Goal: Entertainment & Leisure: Consume media (video, audio)

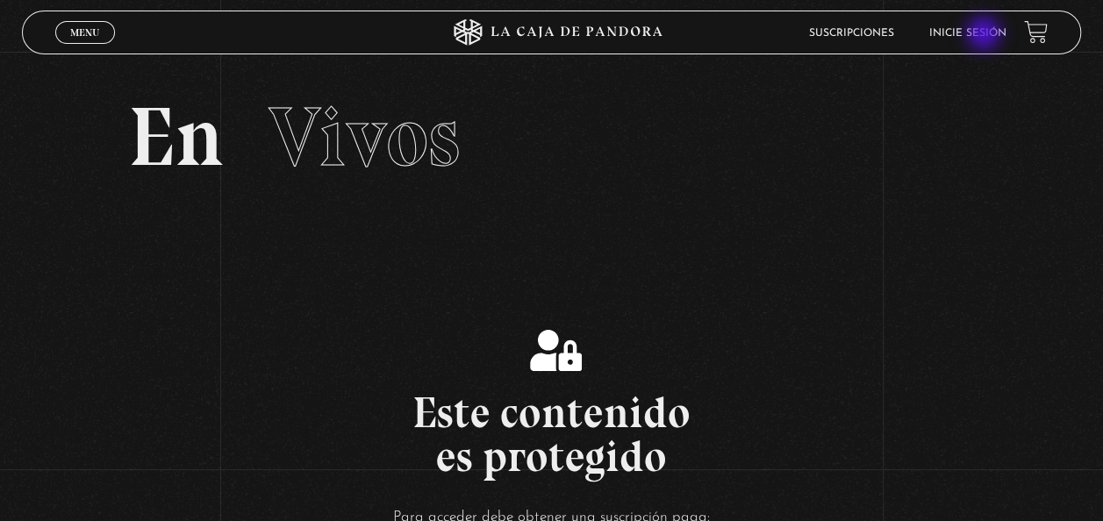
click at [985, 35] on link "Inicie sesión" at bounding box center [967, 33] width 77 height 11
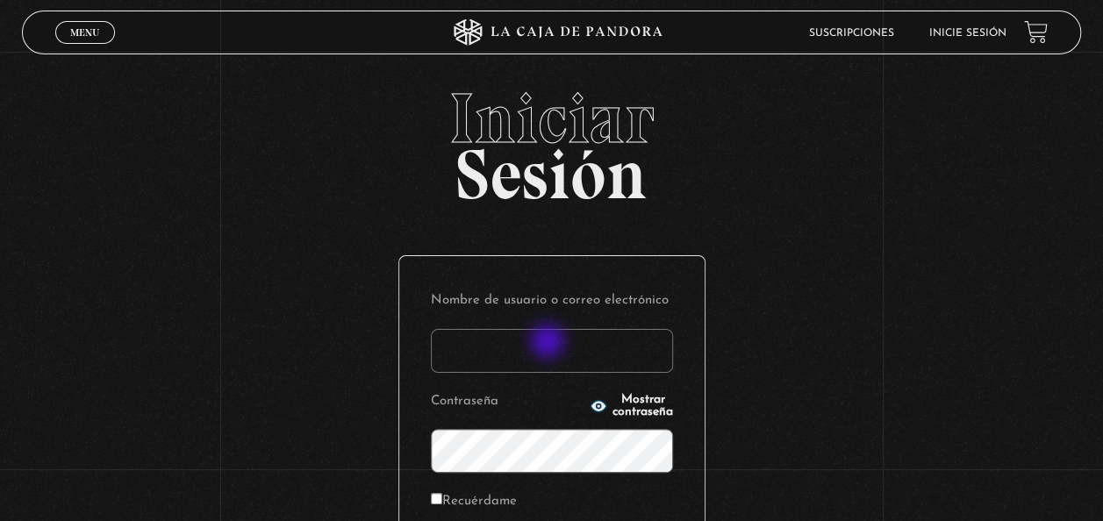
click at [548, 343] on input "Nombre de usuario o correo electrónico" at bounding box center [552, 351] width 242 height 44
click at [494, 362] on input "Nombre de usuario o correo electrónico" at bounding box center [552, 351] width 242 height 44
type input "shircesma@gmail.com"
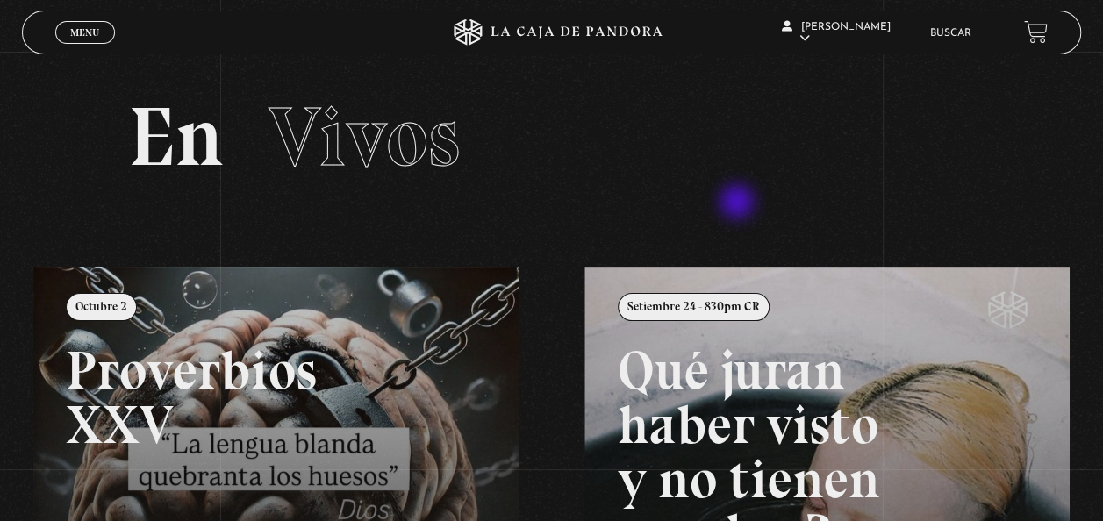
click at [739, 201] on section "En Vivos" at bounding box center [551, 159] width 1103 height 215
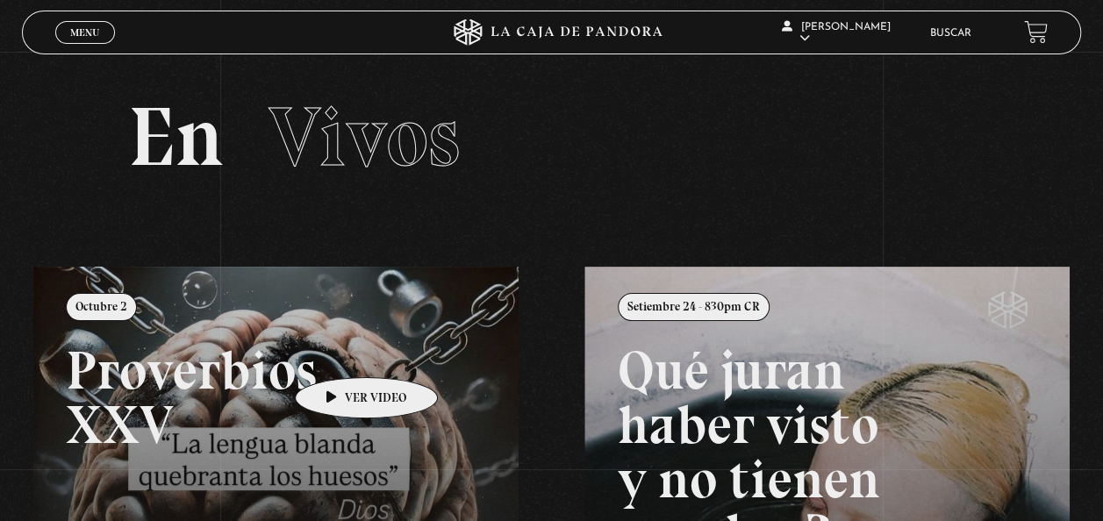
click at [339, 351] on link at bounding box center [584, 527] width 1103 height 521
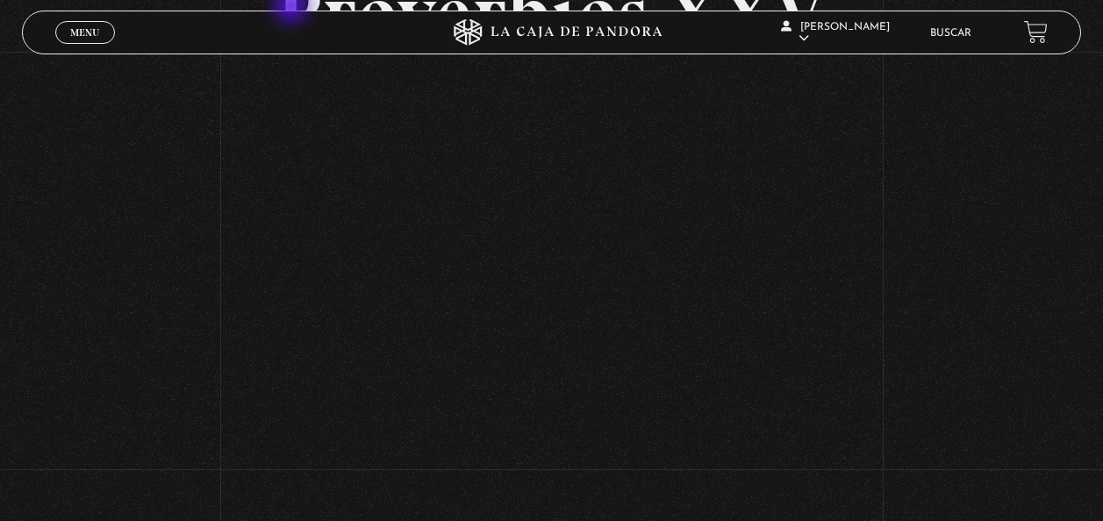
scroll to position [166, 0]
click at [1009, 225] on div "Volver Octubre 2 Proverbios XXV" at bounding box center [551, 184] width 1103 height 597
click at [1004, 226] on div "Volver Octubre 2 Proverbios XXV" at bounding box center [551, 184] width 1103 height 597
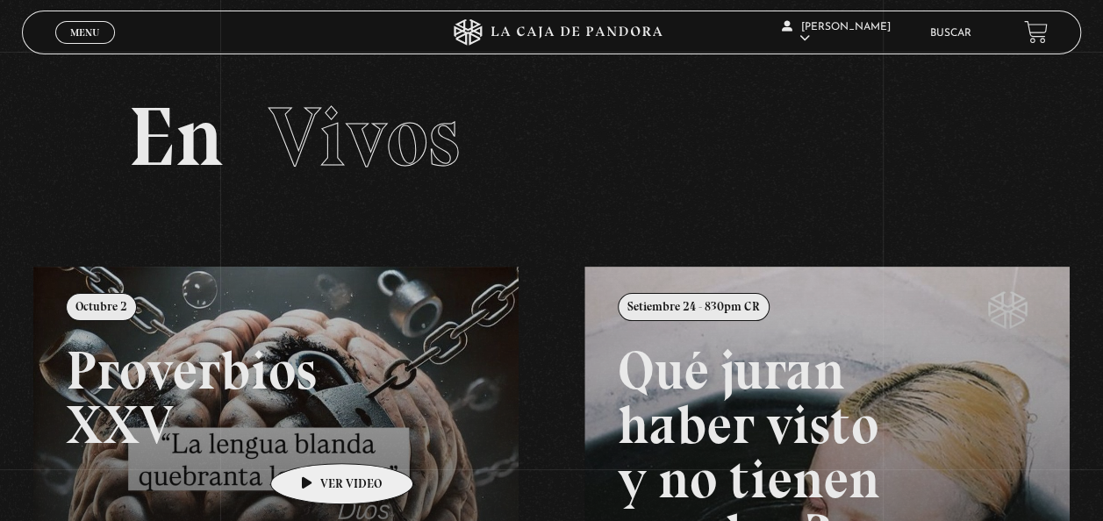
click at [312, 437] on link at bounding box center [584, 527] width 1103 height 521
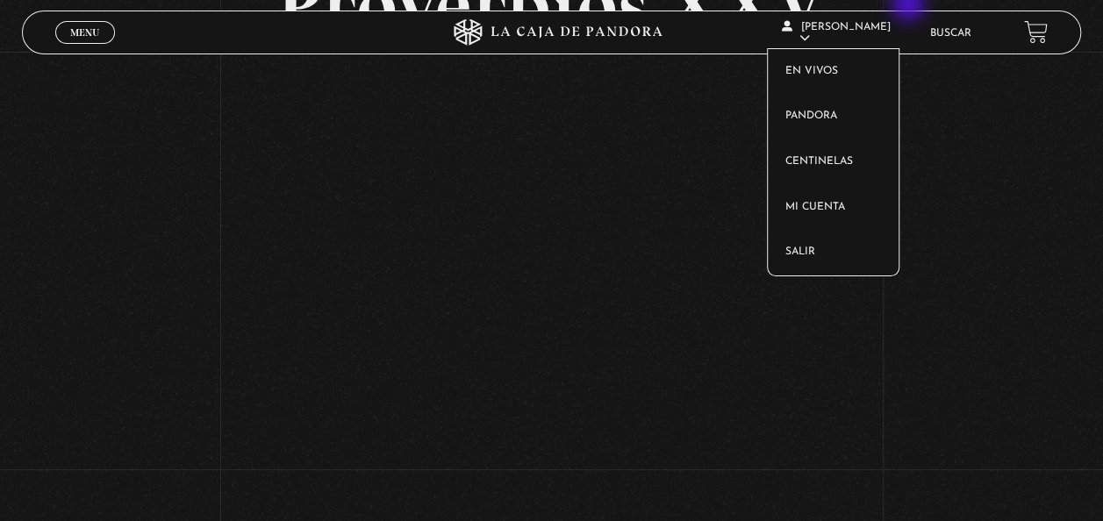
scroll to position [175, 0]
